Goal: Information Seeking & Learning: Learn about a topic

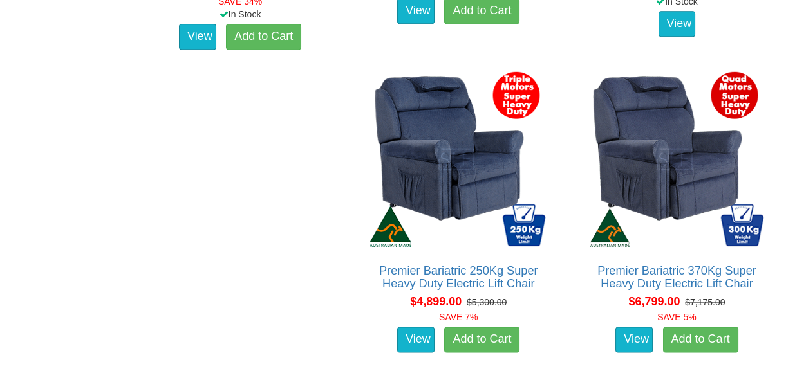
scroll to position [3102, 0]
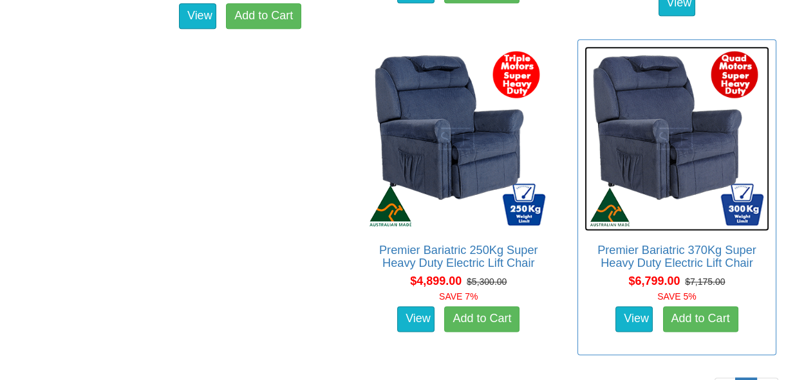
click at [585, 142] on img at bounding box center [677, 138] width 185 height 185
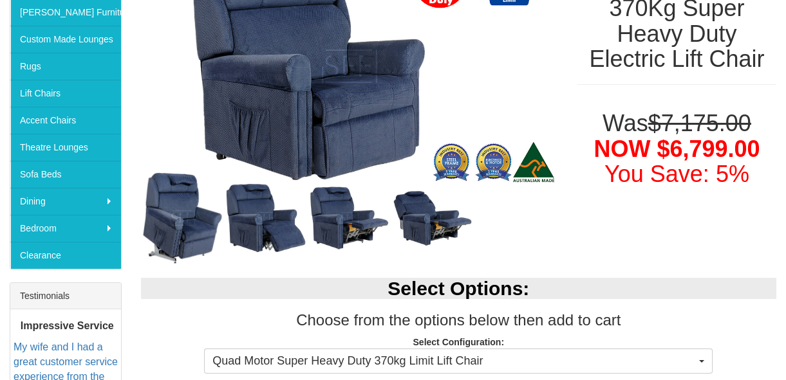
scroll to position [234, 0]
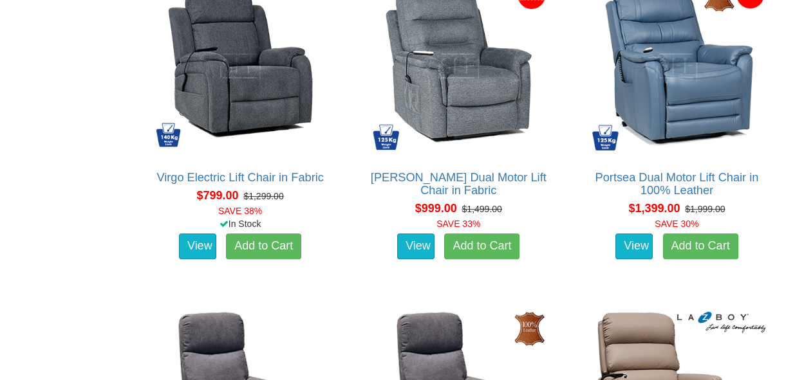
scroll to position [813, 0]
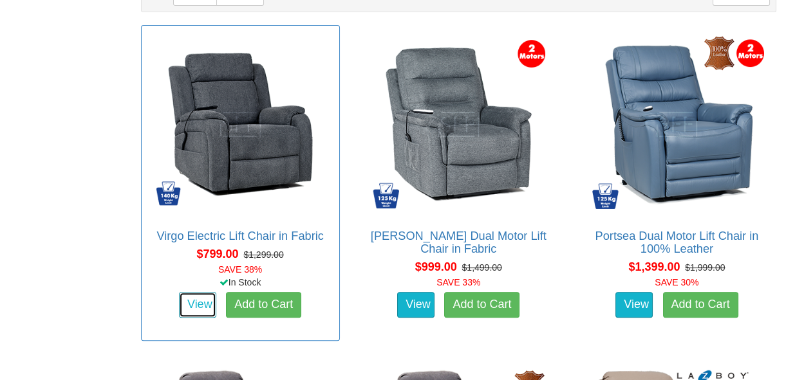
click at [194, 301] on link "View" at bounding box center [197, 305] width 37 height 26
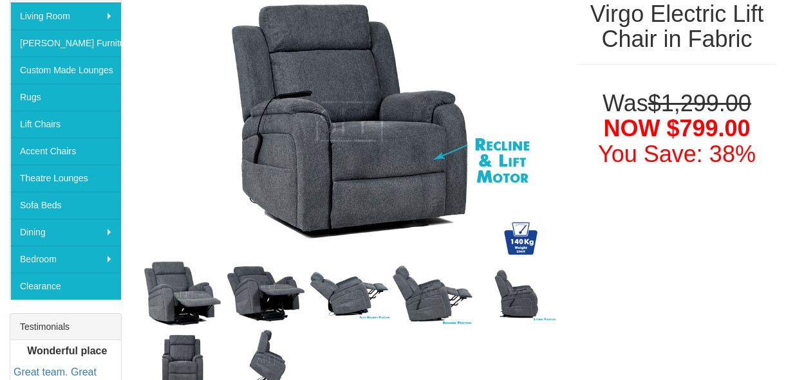
scroll to position [175, 0]
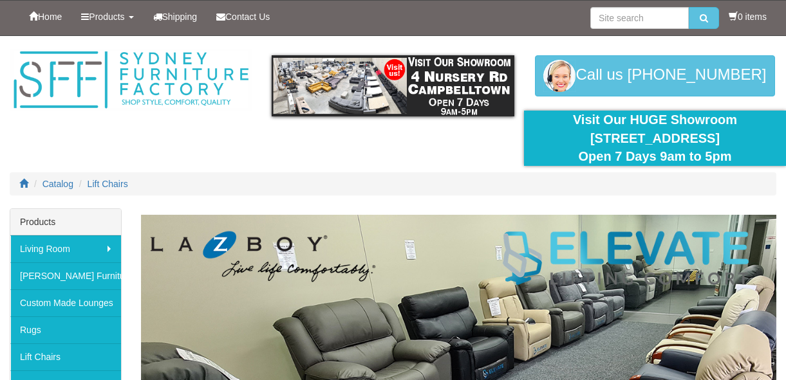
scroll to position [813, 0]
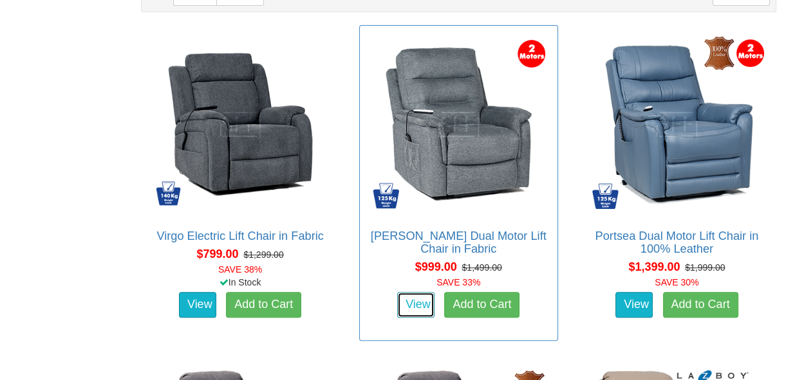
click at [408, 304] on link "View" at bounding box center [415, 305] width 37 height 26
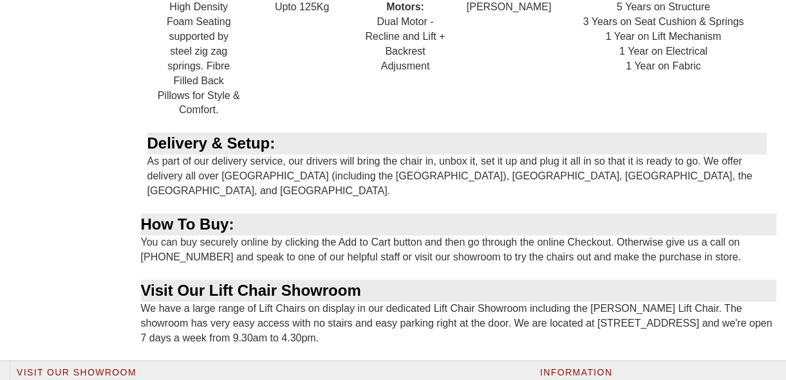
scroll to position [1288, 0]
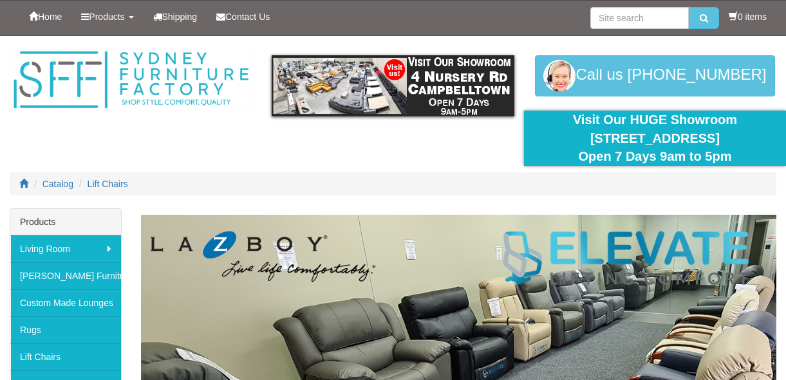
scroll to position [813, 0]
